Goal: Information Seeking & Learning: Learn about a topic

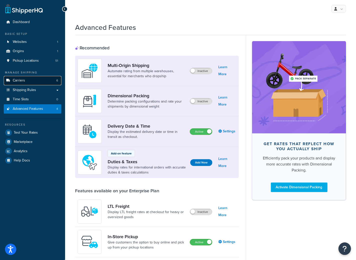
click at [24, 81] on span "Carriers" at bounding box center [19, 80] width 12 height 4
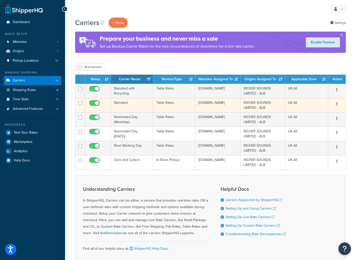
click at [132, 108] on td "Standard" at bounding box center [132, 105] width 42 height 14
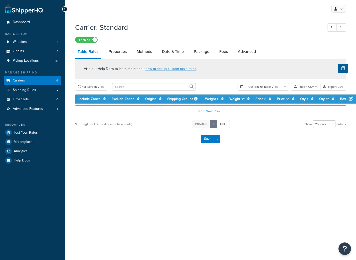
select select "25"
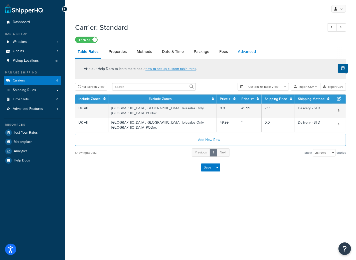
click at [240, 53] on link "Advanced" at bounding box center [247, 52] width 23 height 12
select select "false"
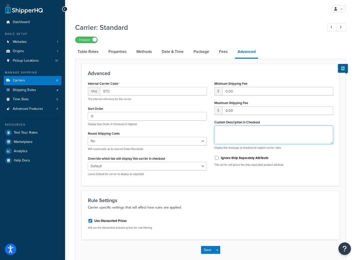
click at [240, 138] on textarea "Custom Description in Checkout" at bounding box center [274, 135] width 119 height 19
click at [225, 54] on link "Fees" at bounding box center [224, 52] width 14 height 12
select select "AFTER"
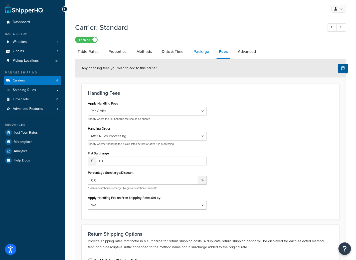
click at [204, 55] on link "Package" at bounding box center [201, 52] width 21 height 12
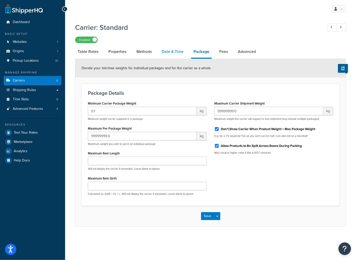
click at [174, 52] on link "Date & Time" at bounding box center [172, 52] width 27 height 12
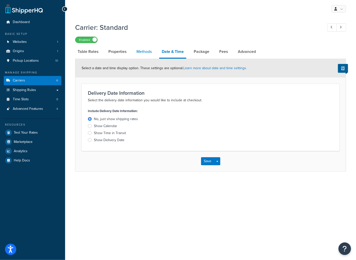
click at [146, 53] on link "Methods" at bounding box center [144, 52] width 20 height 12
select select "25"
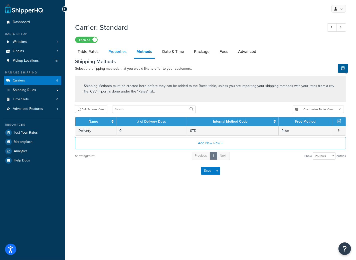
click at [117, 54] on link "Properties" at bounding box center [117, 52] width 23 height 12
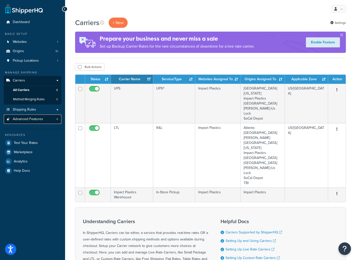
click at [34, 117] on span "Advanced Features" at bounding box center [28, 119] width 30 height 4
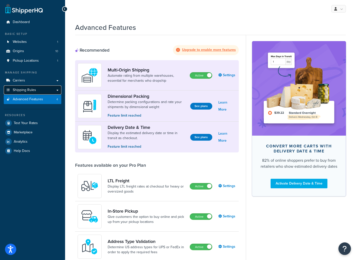
click at [37, 89] on link "Shipping Rules" at bounding box center [33, 89] width 58 height 9
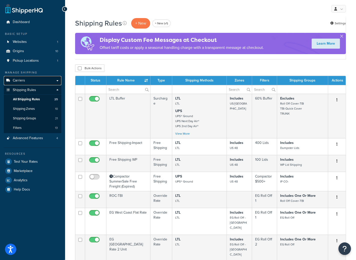
click at [31, 76] on link "Carriers" at bounding box center [33, 80] width 58 height 9
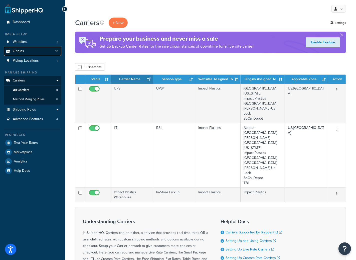
click at [43, 50] on link "Origins 10" at bounding box center [33, 51] width 58 height 9
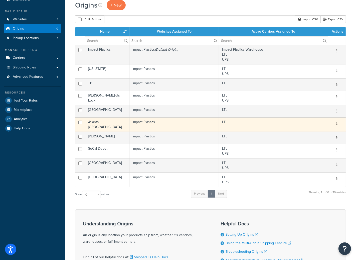
scroll to position [22, 0]
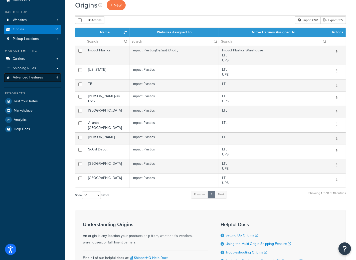
click at [32, 79] on span "Advanced Features" at bounding box center [28, 77] width 30 height 4
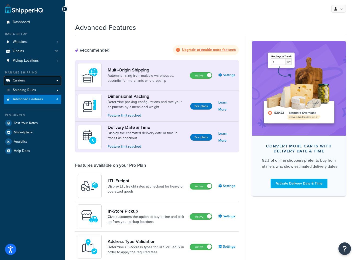
click at [41, 82] on link "Carriers" at bounding box center [33, 80] width 58 height 9
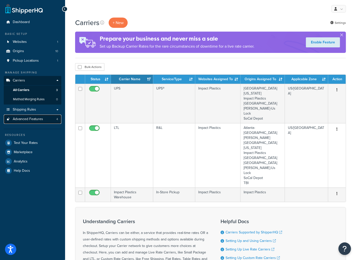
click at [26, 119] on span "Advanced Features" at bounding box center [28, 119] width 30 height 4
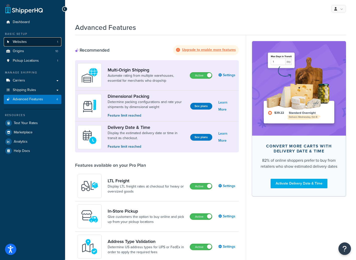
click at [33, 45] on link "Websites 1" at bounding box center [33, 41] width 58 height 9
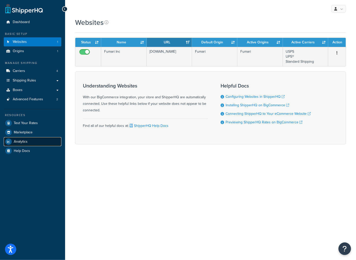
click at [24, 142] on span "Analytics" at bounding box center [21, 142] width 14 height 4
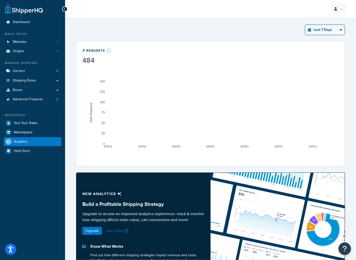
click at [322, 30] on select "Last 24 Hours Last 7 Days Last 30 Days Last 3 Months Last 6 Months Last 12 Mont…" at bounding box center [326, 30] width 40 height 10
select select "last_year"
click at [306, 25] on select "Last 24 Hours Last 7 Days Last 30 Days Last 3 Months Last 6 Months Last 12 Mont…" at bounding box center [326, 30] width 40 height 10
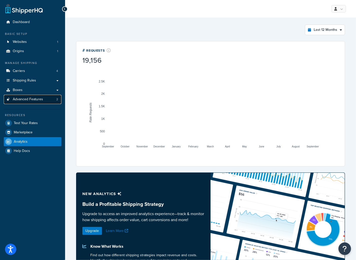
click at [39, 102] on link "Advanced Features 2" at bounding box center [33, 99] width 58 height 9
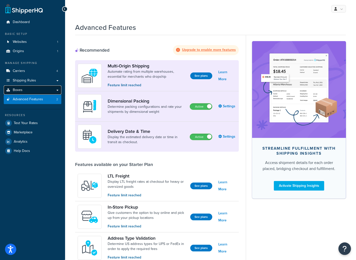
click at [47, 88] on link "Boxes" at bounding box center [33, 89] width 58 height 9
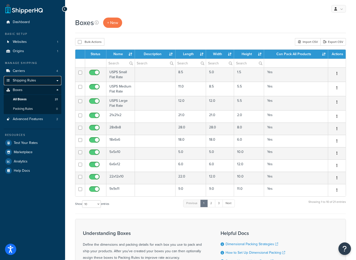
click at [40, 82] on link "Shipping Rules" at bounding box center [33, 80] width 58 height 9
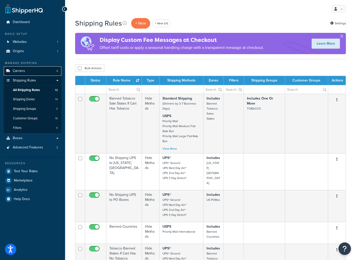
click at [35, 73] on link "Carriers 4" at bounding box center [33, 70] width 58 height 9
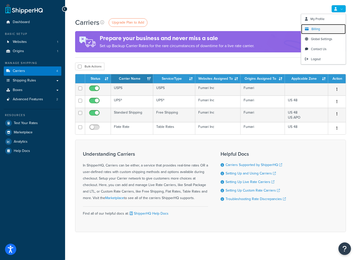
click at [322, 30] on link "Billing" at bounding box center [324, 29] width 45 height 10
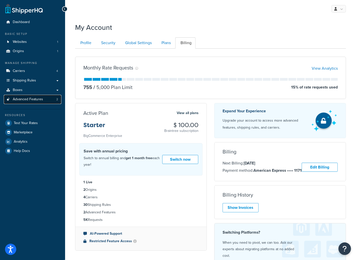
click at [35, 102] on link "Advanced Features 2" at bounding box center [33, 99] width 58 height 9
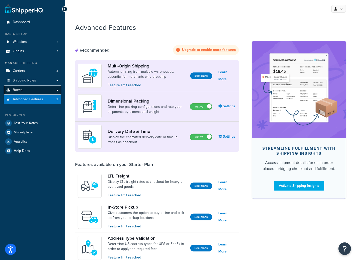
click at [44, 88] on link "Boxes" at bounding box center [33, 89] width 58 height 9
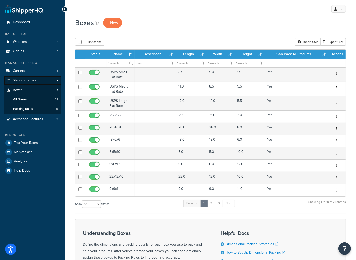
click at [42, 79] on link "Shipping Rules" at bounding box center [33, 80] width 58 height 9
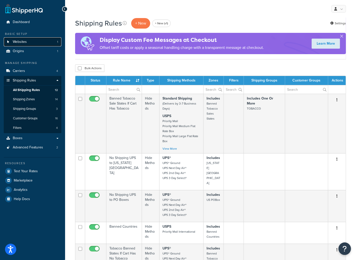
click at [33, 43] on link "Websites 1" at bounding box center [33, 41] width 58 height 9
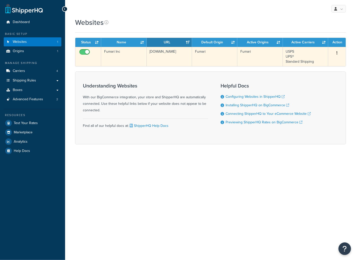
click at [139, 54] on td "Fumari Inc" at bounding box center [123, 56] width 45 height 19
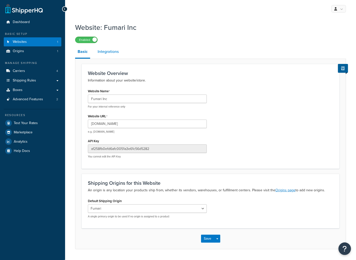
click at [113, 52] on link "Integrations" at bounding box center [108, 52] width 26 height 12
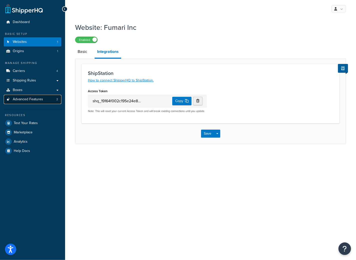
click at [21, 99] on span "Advanced Features" at bounding box center [28, 99] width 30 height 4
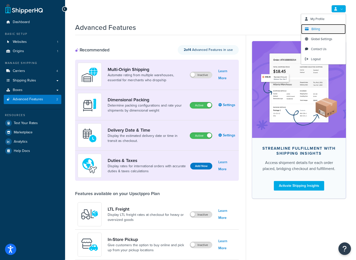
click at [316, 30] on span "Billing" at bounding box center [316, 29] width 9 height 5
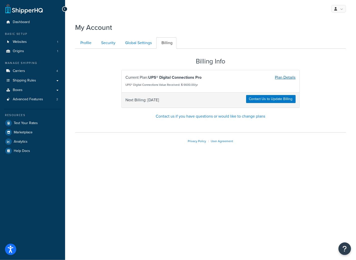
click at [280, 77] on link "Plan Details" at bounding box center [285, 77] width 21 height 6
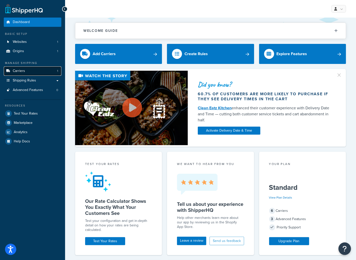
click at [48, 72] on link "Carriers 1" at bounding box center [33, 70] width 58 height 9
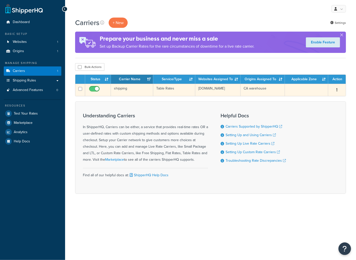
click at [133, 91] on td "shipping" at bounding box center [132, 90] width 42 height 12
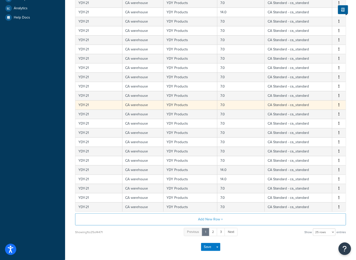
scroll to position [127, 0]
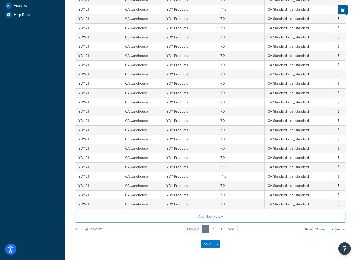
click at [325, 229] on select "10 rows 15 rows 25 rows 50 rows 100 rows 1000 rows" at bounding box center [324, 230] width 23 height 8
select select "1000"
click at [314, 226] on select "10 rows 15 rows 25 rows 50 rows 100 rows 1000 rows" at bounding box center [324, 230] width 23 height 8
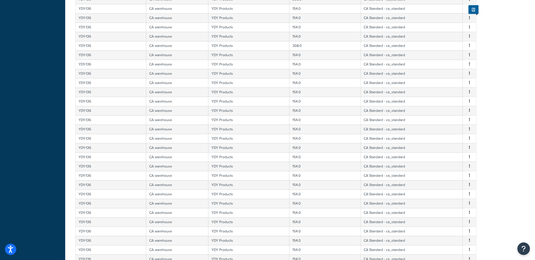
scroll to position [9206, 0]
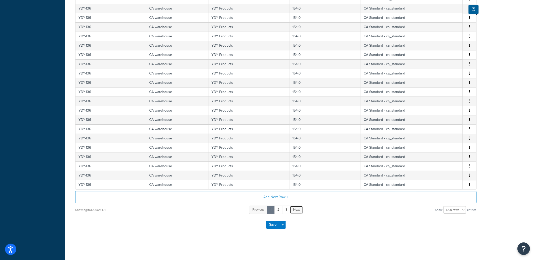
click at [299, 207] on link "Next" at bounding box center [296, 210] width 13 height 8
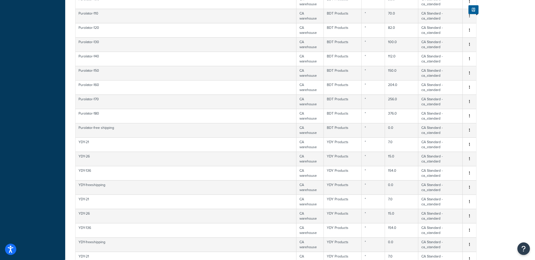
scroll to position [0, 0]
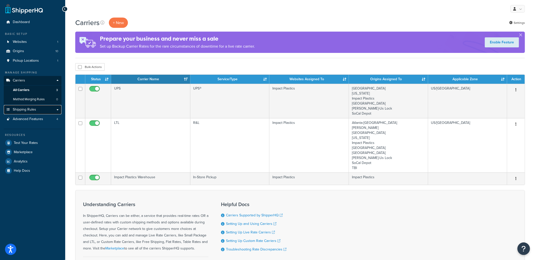
click at [37, 107] on link "Shipping Rules" at bounding box center [33, 109] width 58 height 9
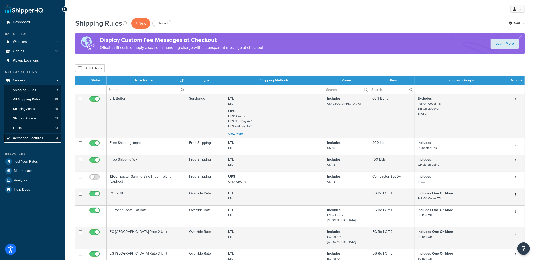
click at [19, 136] on span "Advanced Features" at bounding box center [28, 138] width 30 height 4
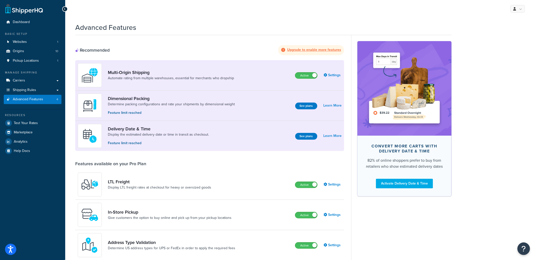
click at [481, 43] on div "Advanced Features Recommended Upgrade to enable more features Multi-Origin Ship…" at bounding box center [300, 207] width 470 height 374
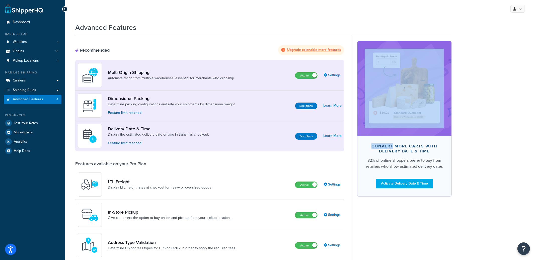
click at [481, 43] on div "Advanced Features Recommended Upgrade to enable more features Multi-Origin Ship…" at bounding box center [300, 207] width 470 height 374
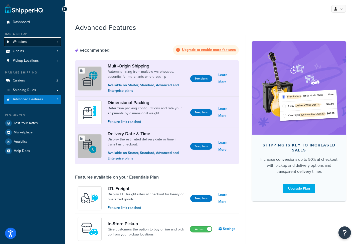
click at [37, 41] on link "Websites 1" at bounding box center [33, 41] width 58 height 9
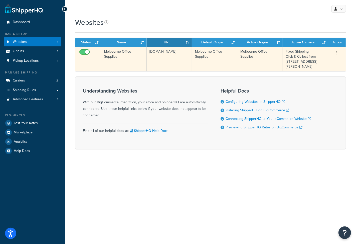
click at [162, 56] on td "[DOMAIN_NAME]" at bounding box center [169, 59] width 45 height 24
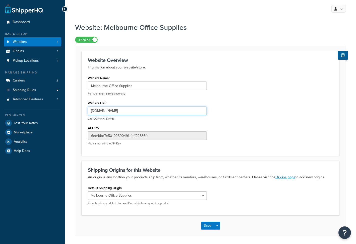
click at [128, 111] on input "[DOMAIN_NAME]" at bounding box center [147, 111] width 119 height 9
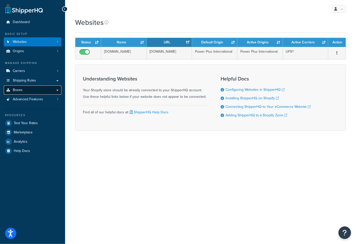
click at [32, 92] on link "Boxes" at bounding box center [33, 89] width 58 height 9
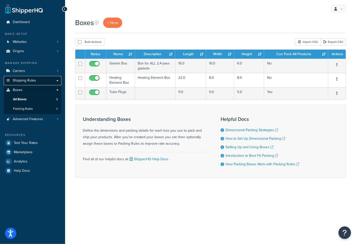
click at [31, 79] on span "Shipping Rules" at bounding box center [24, 80] width 23 height 4
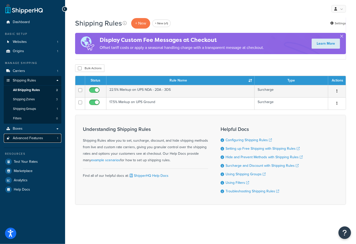
click at [34, 139] on span "Advanced Features" at bounding box center [28, 138] width 30 height 4
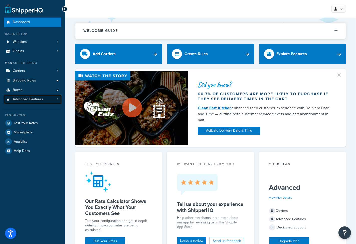
click at [43, 99] on link "Advanced Features 1" at bounding box center [33, 99] width 58 height 9
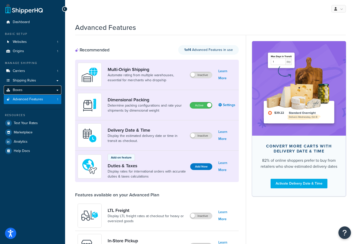
click at [32, 90] on link "Boxes" at bounding box center [33, 89] width 58 height 9
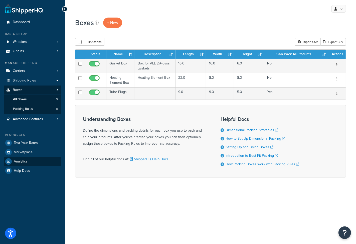
click at [30, 160] on link "Analytics" at bounding box center [33, 161] width 58 height 9
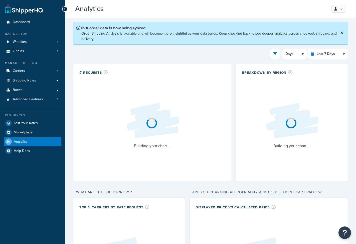
select select "last_7_days"
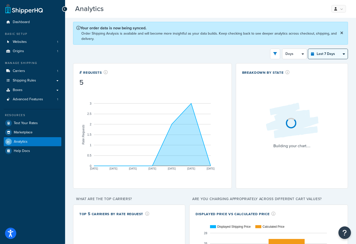
click at [324, 55] on select "Last 24 Hours Last 7 Days Last 30 Days Last 3 Months Last 6 Months Last 12 Mont…" at bounding box center [329, 54] width 40 height 10
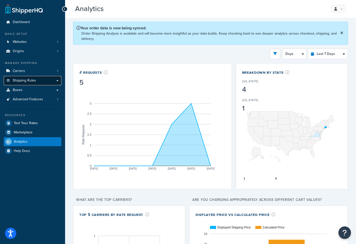
click at [31, 81] on span "Shipping Rules" at bounding box center [24, 80] width 23 height 4
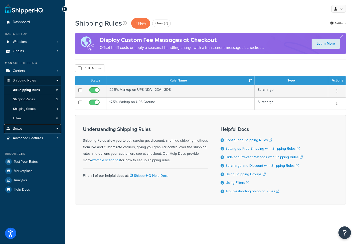
click at [36, 129] on link "Boxes" at bounding box center [33, 128] width 58 height 9
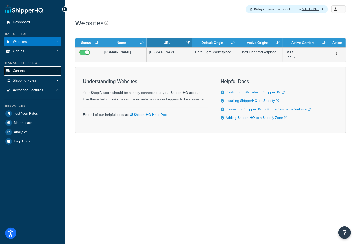
click at [25, 71] on span "Carriers" at bounding box center [19, 71] width 12 height 4
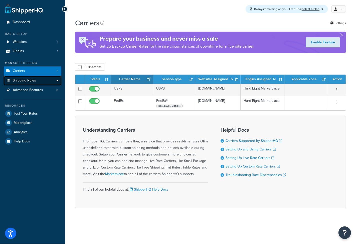
click at [28, 82] on span "Shipping Rules" at bounding box center [24, 80] width 23 height 4
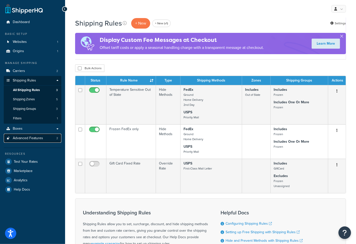
click at [35, 137] on span "Advanced Features" at bounding box center [28, 138] width 30 height 4
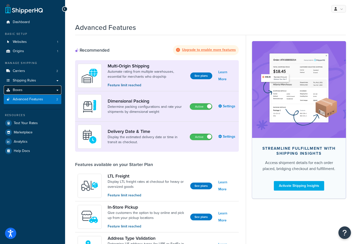
click at [28, 88] on link "Boxes" at bounding box center [33, 89] width 58 height 9
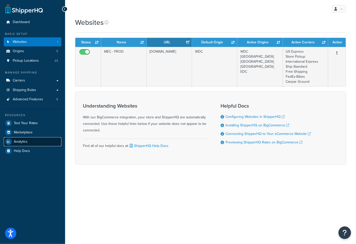
click at [34, 143] on link "Analytics" at bounding box center [33, 141] width 58 height 9
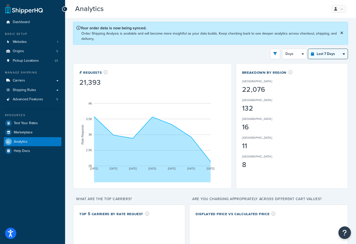
click at [330, 53] on select "Last 24 Hours Last 7 Days Last 30 Days Last 3 Months Last 6 Months Last 12 Mont…" at bounding box center [329, 54] width 40 height 10
select select "last_3_months"
click at [309, 49] on select "Last 24 Hours Last 7 Days Last 30 Days Last 3 Months Last 6 Months Last 12 Mont…" at bounding box center [329, 54] width 40 height 10
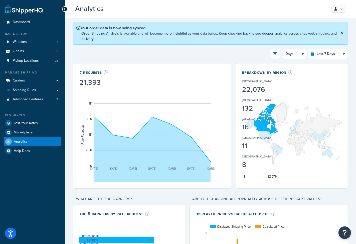
select select "1w"
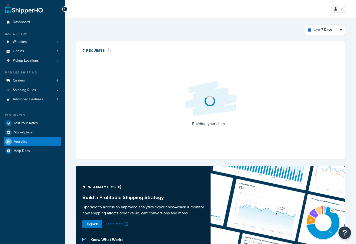
select select "last_7_days"
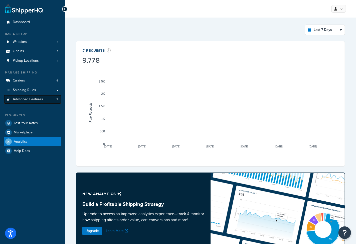
click at [50, 103] on link "Advanced Features 2" at bounding box center [33, 99] width 58 height 9
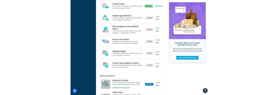
scroll to position [201, 0]
